Goal: Task Accomplishment & Management: Manage account settings

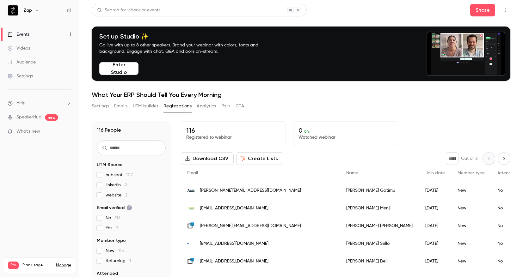
click at [98, 107] on button "Settings" at bounding box center [100, 106] width 17 height 10
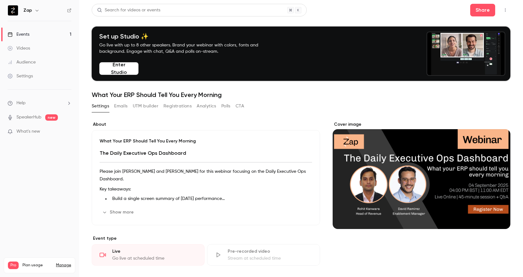
click at [35, 118] on link "SpeakerHub" at bounding box center [28, 117] width 25 height 7
click at [480, 9] on button "Share" at bounding box center [482, 10] width 25 height 13
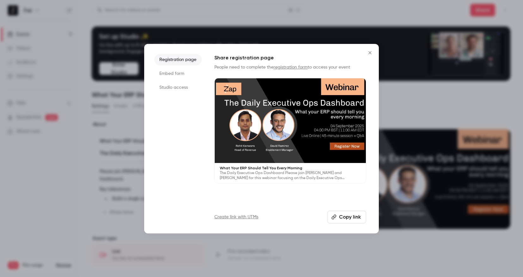
click at [177, 89] on li "Studio access" at bounding box center [177, 87] width 47 height 11
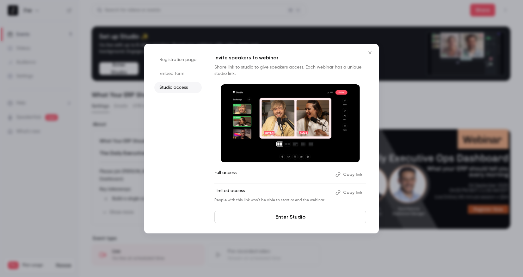
click at [298, 220] on link "Enter Studio" at bounding box center [291, 217] width 152 height 13
click at [370, 54] on icon "Close" at bounding box center [370, 52] width 8 height 5
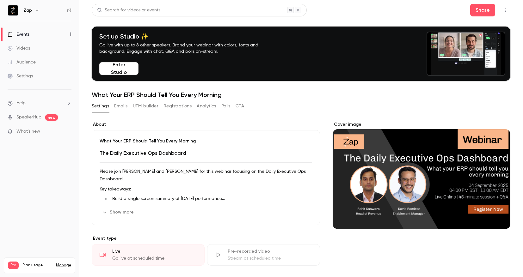
click at [122, 105] on button "Emails" at bounding box center [120, 106] width 13 height 10
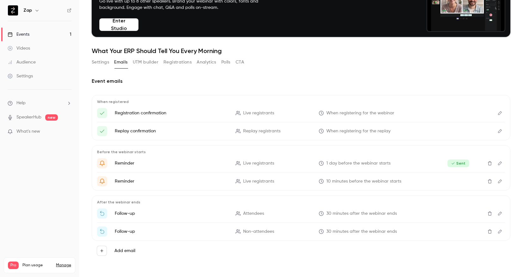
scroll to position [44, 0]
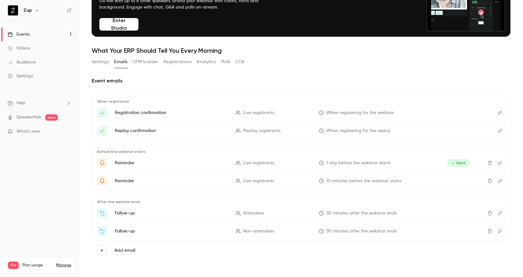
click at [498, 213] on icon "Edit" at bounding box center [500, 213] width 5 height 4
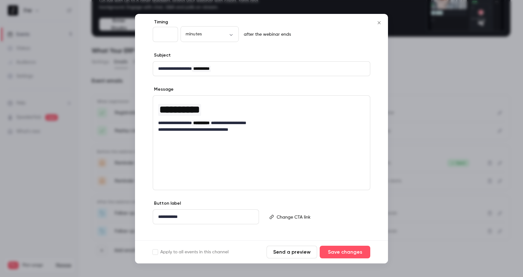
scroll to position [40, 0]
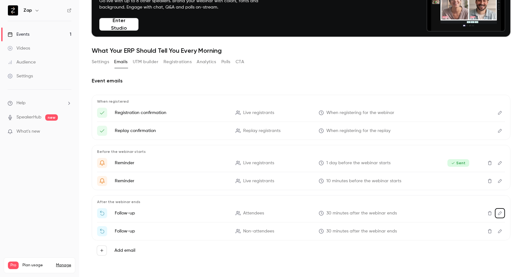
click at [488, 214] on icon "Delete" at bounding box center [490, 213] width 5 height 4
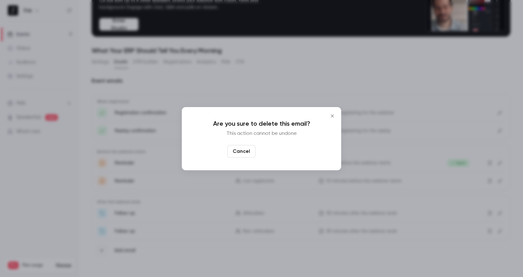
click at [284, 153] on button "Yes, delete" at bounding box center [277, 151] width 38 height 13
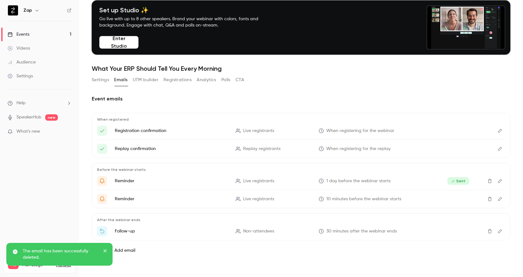
scroll to position [26, 0]
click at [488, 232] on icon "Delete" at bounding box center [490, 231] width 5 height 4
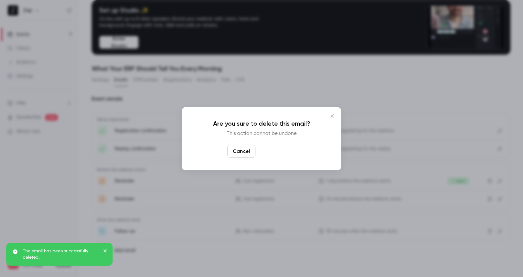
click at [274, 150] on button "Yes, delete" at bounding box center [277, 151] width 38 height 13
